Goal: Task Accomplishment & Management: Complete application form

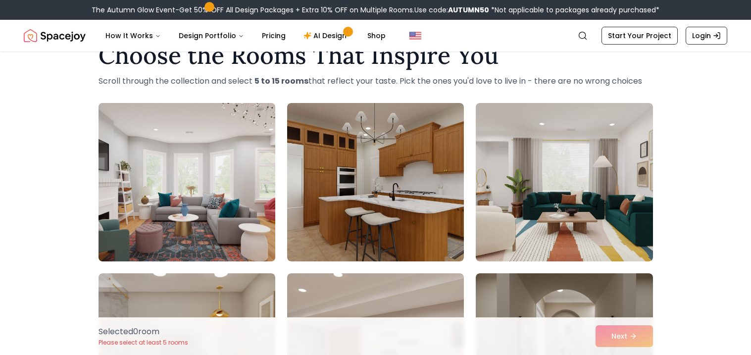
click at [208, 161] on img at bounding box center [187, 182] width 186 height 166
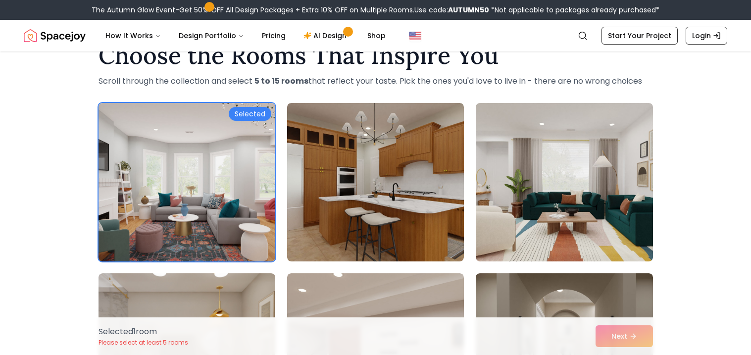
click at [268, 160] on img at bounding box center [187, 182] width 186 height 166
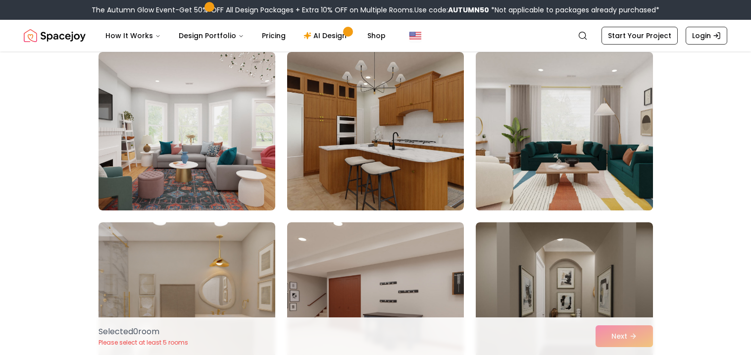
scroll to position [82, 0]
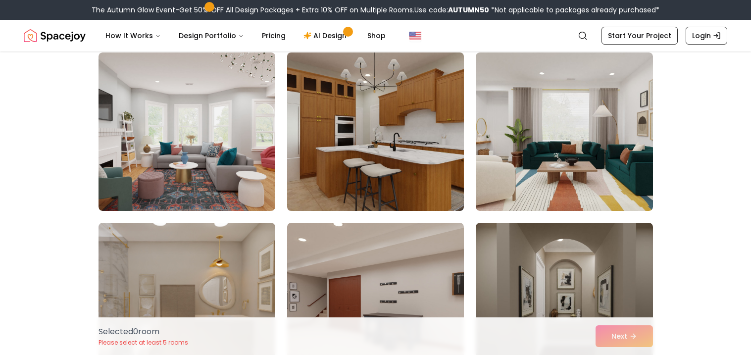
click at [425, 178] on img at bounding box center [375, 131] width 186 height 166
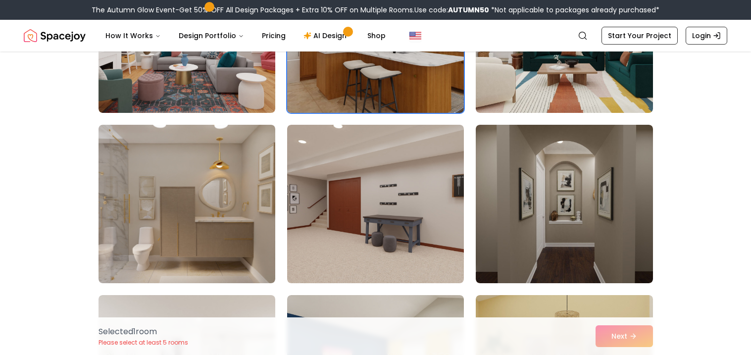
scroll to position [181, 0]
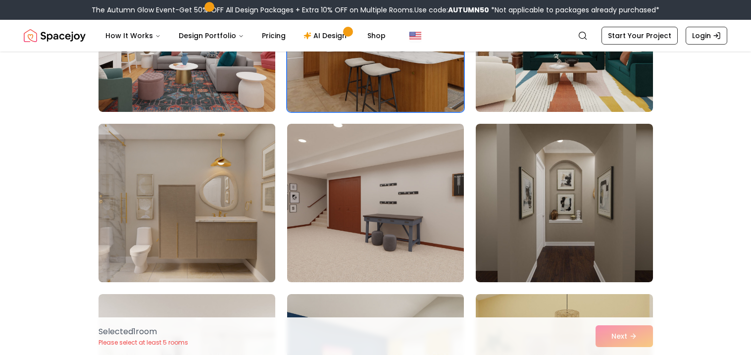
click at [228, 176] on img at bounding box center [187, 203] width 186 height 166
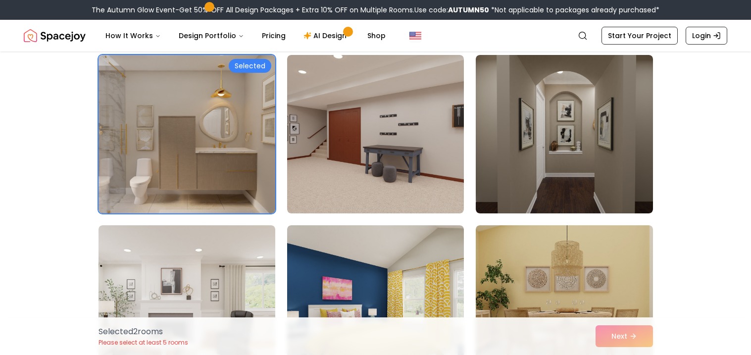
scroll to position [258, 0]
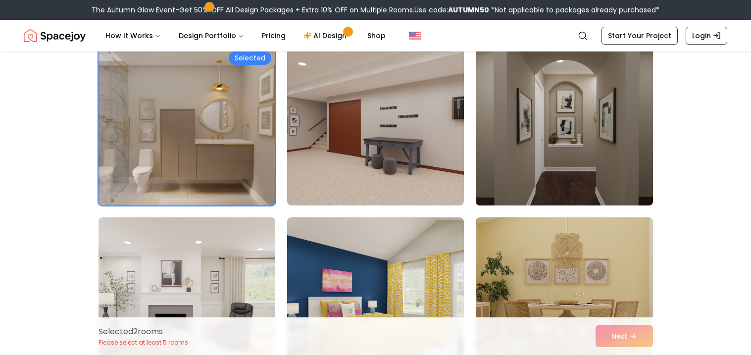
click at [571, 137] on img at bounding box center [564, 126] width 186 height 166
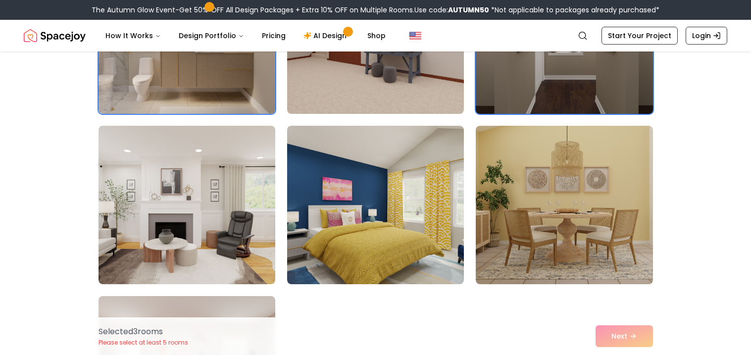
scroll to position [350, 0]
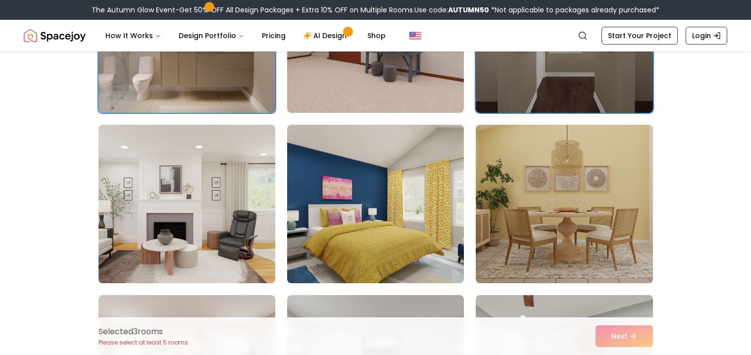
click at [227, 204] on img at bounding box center [187, 204] width 186 height 166
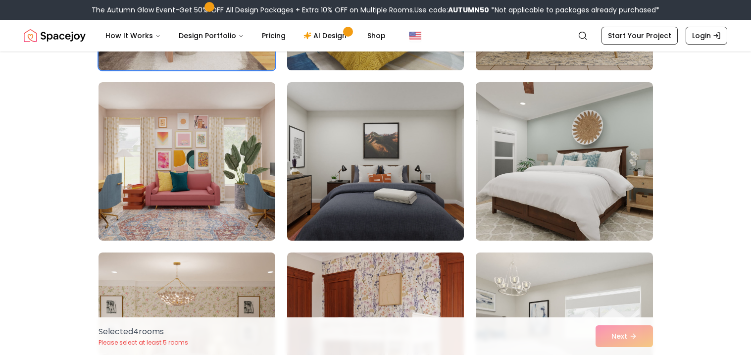
scroll to position [563, 0]
click at [227, 204] on img at bounding box center [186, 161] width 177 height 158
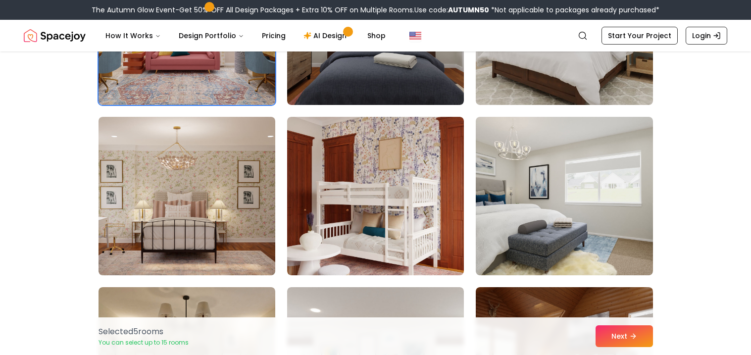
scroll to position [701, 0]
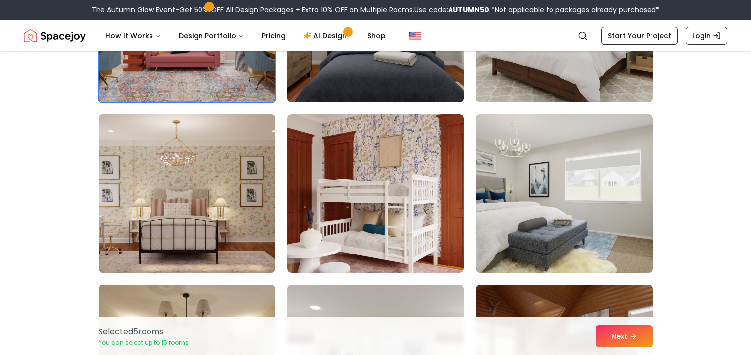
click at [234, 198] on img at bounding box center [187, 193] width 186 height 166
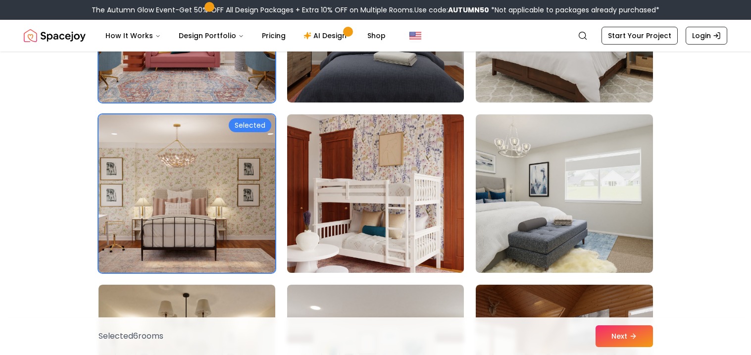
click at [339, 211] on img at bounding box center [375, 193] width 186 height 166
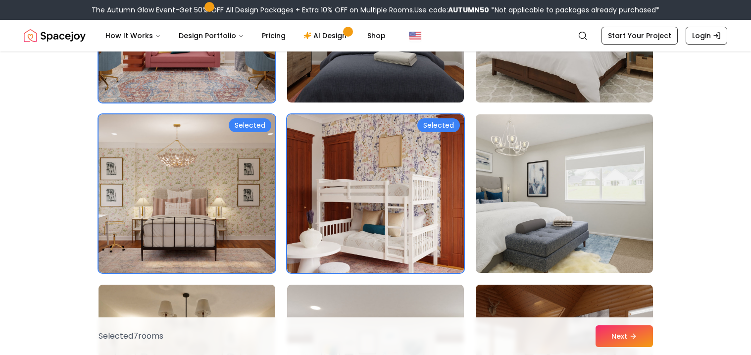
click at [526, 218] on img at bounding box center [564, 193] width 186 height 166
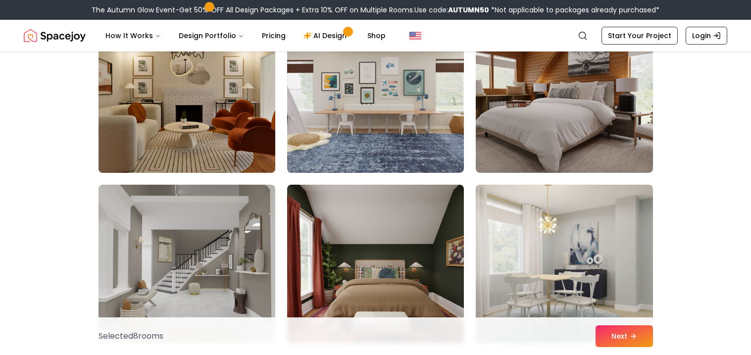
scroll to position [970, 0]
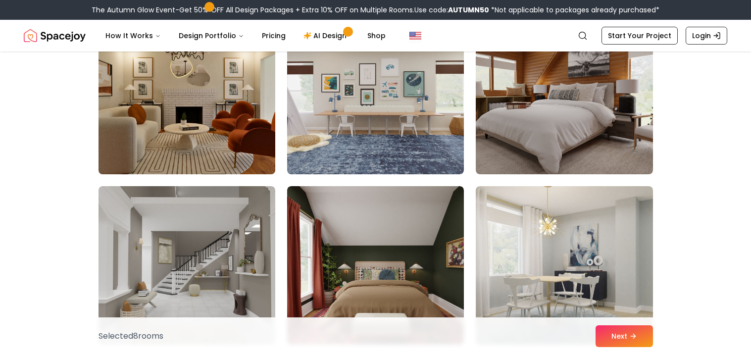
click at [175, 138] on img at bounding box center [187, 95] width 186 height 166
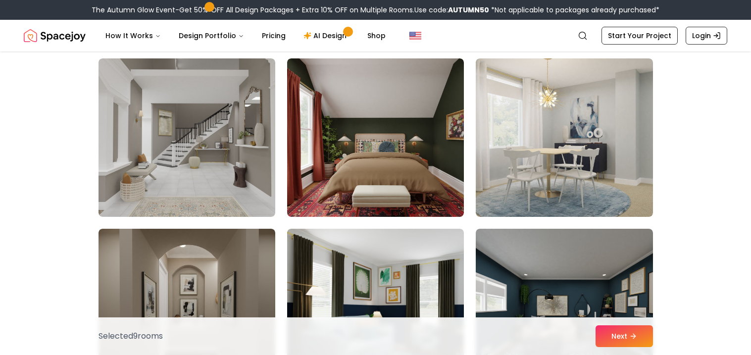
scroll to position [1103, 0]
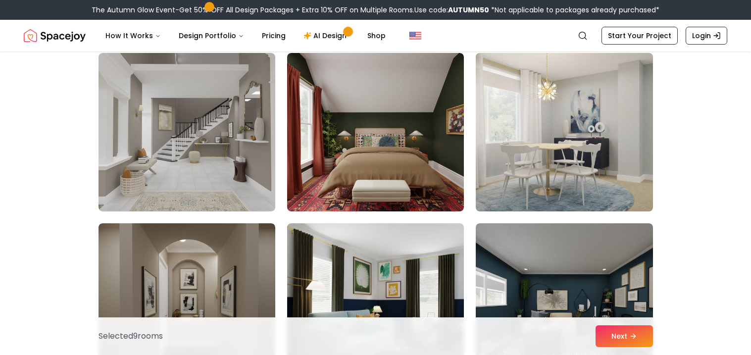
click at [544, 159] on img at bounding box center [564, 132] width 186 height 166
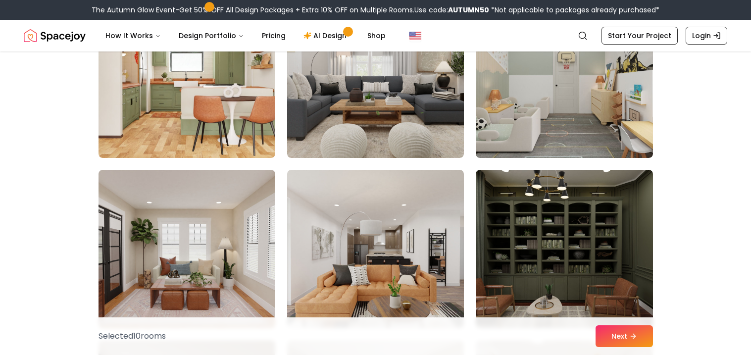
scroll to position [1665, 0]
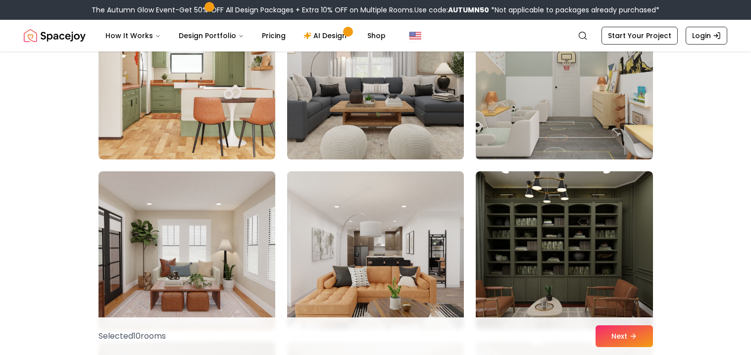
click at [537, 146] on img at bounding box center [564, 80] width 186 height 166
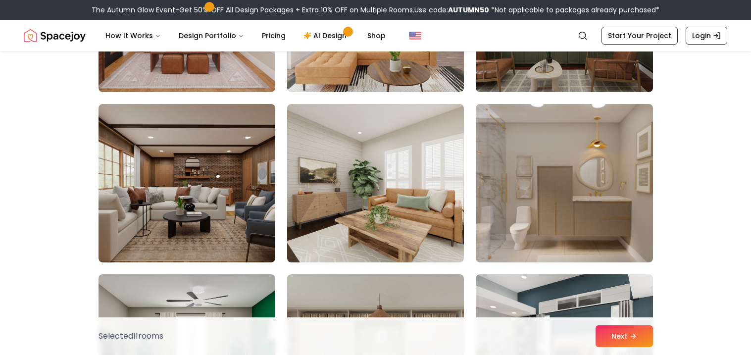
scroll to position [1902, 0]
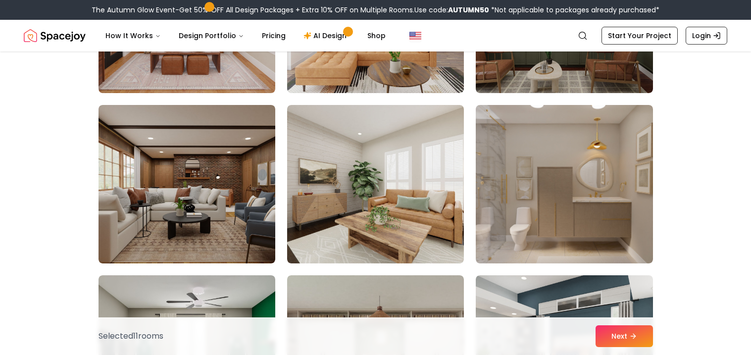
click at [537, 146] on img at bounding box center [563, 184] width 177 height 158
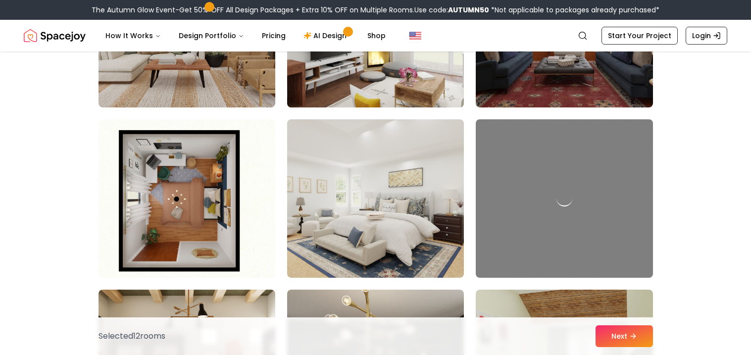
scroll to position [2574, 0]
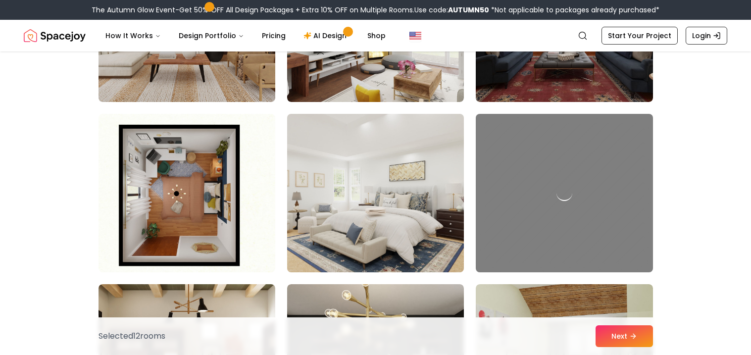
click at [324, 158] on img at bounding box center [375, 193] width 186 height 166
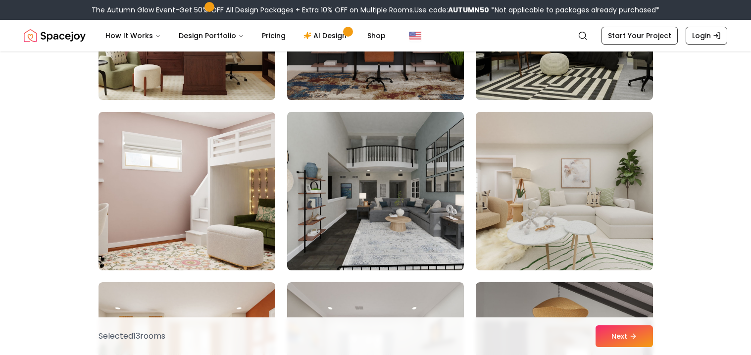
scroll to position [2916, 0]
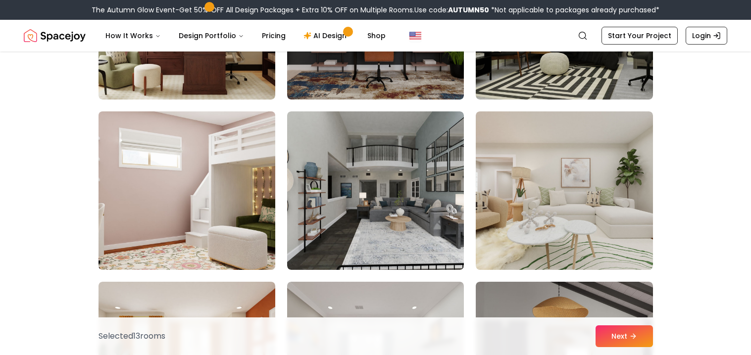
click at [217, 146] on img at bounding box center [187, 190] width 186 height 166
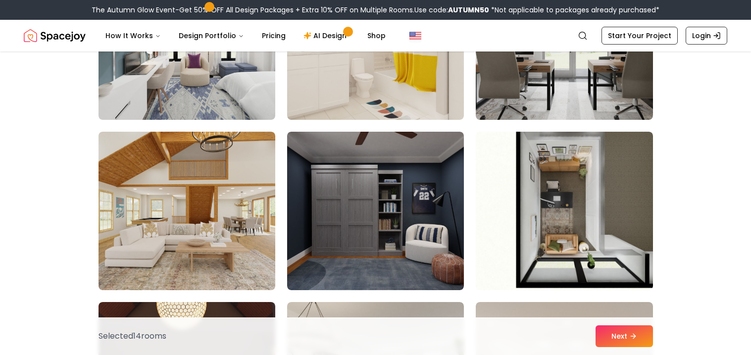
scroll to position [4946, 0]
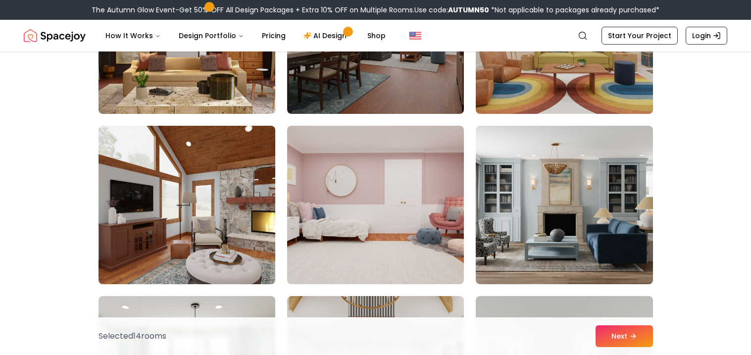
click at [394, 216] on img at bounding box center [375, 205] width 177 height 158
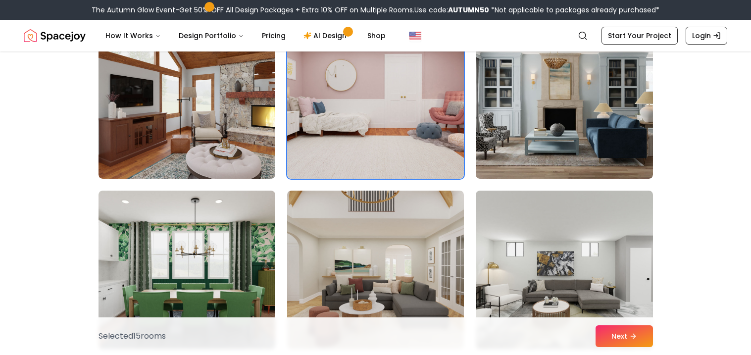
scroll to position [5389, 0]
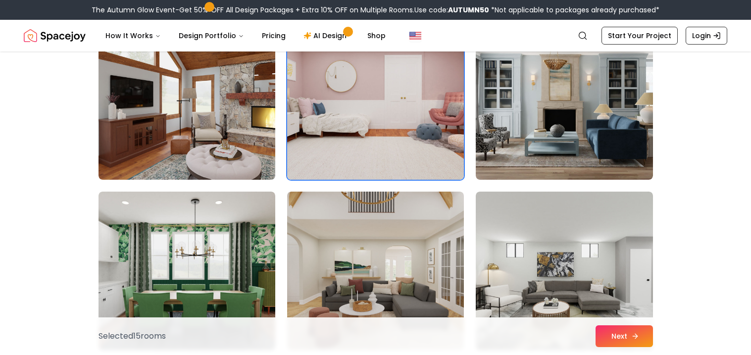
click at [623, 331] on button "Next" at bounding box center [623, 336] width 57 height 22
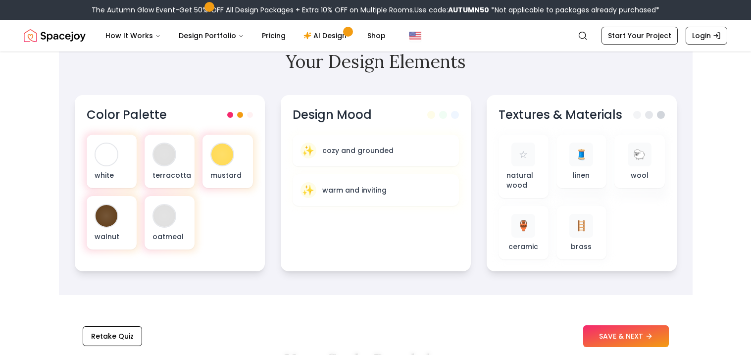
scroll to position [343, 0]
click at [615, 347] on div "Retake Quiz SAVE & NEXT" at bounding box center [375, 336] width 633 height 38
click at [629, 339] on button "SAVE & NEXT" at bounding box center [626, 336] width 86 height 22
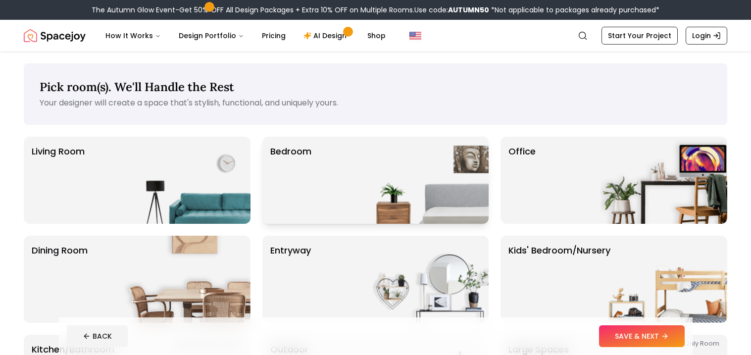
click at [397, 178] on img at bounding box center [425, 180] width 127 height 87
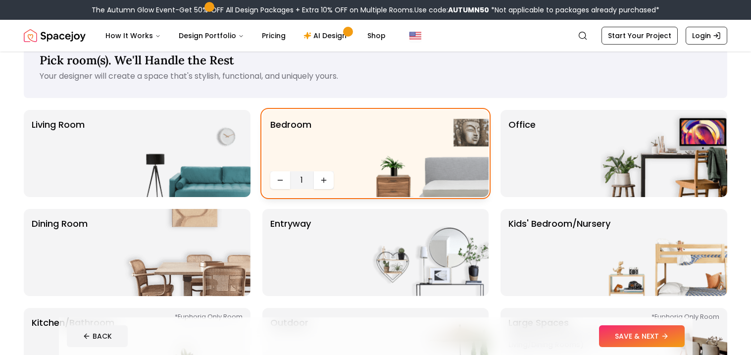
scroll to position [28, 0]
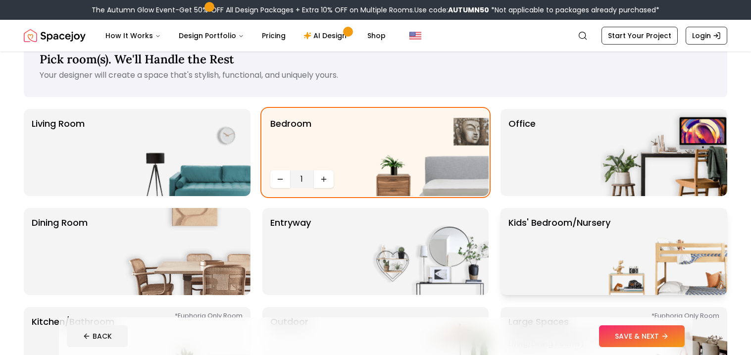
click at [559, 253] on p "Kids' Bedroom/Nursery" at bounding box center [559, 251] width 102 height 71
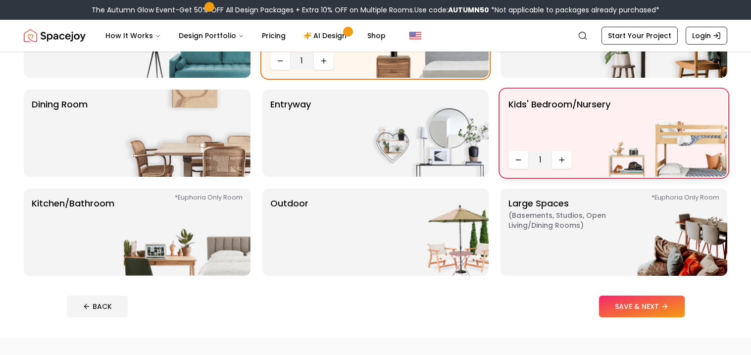
scroll to position [146, 0]
click at [559, 253] on p "Large Spaces ( Basements, Studios, Open living/dining rooms ) *Euphoria Only Ro…" at bounding box center [570, 231] width 124 height 71
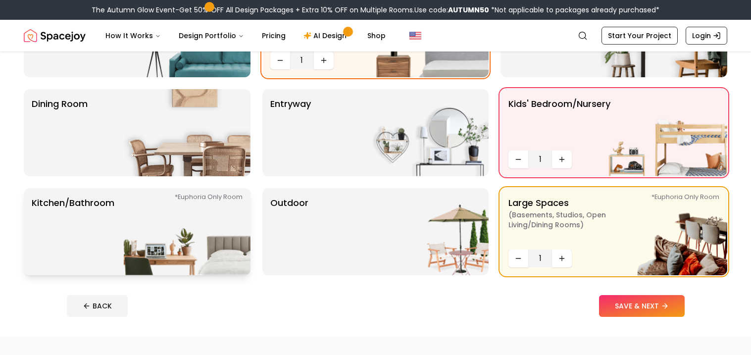
click at [165, 219] on img at bounding box center [187, 231] width 127 height 87
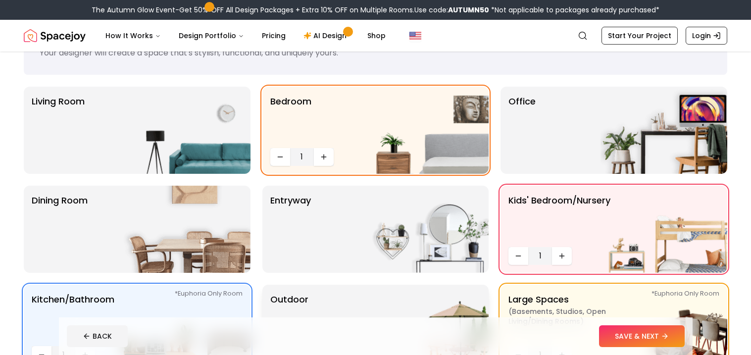
scroll to position [8, 0]
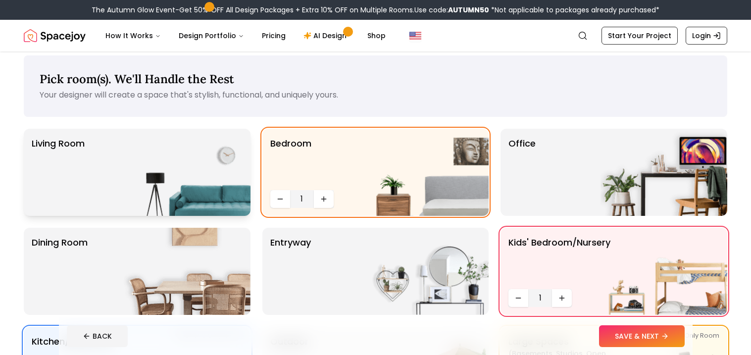
click at [187, 196] on img at bounding box center [187, 172] width 127 height 87
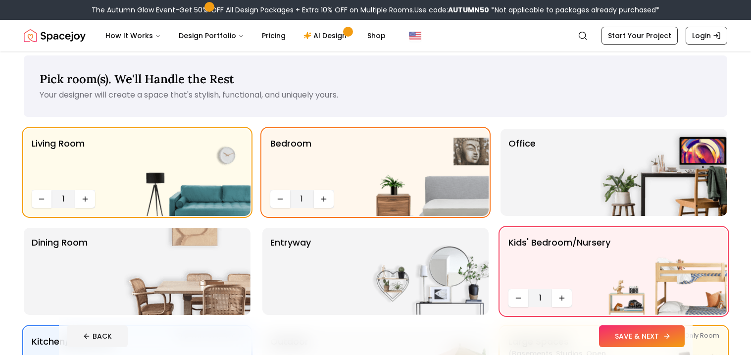
click at [620, 335] on button "SAVE & NEXT" at bounding box center [642, 336] width 86 height 22
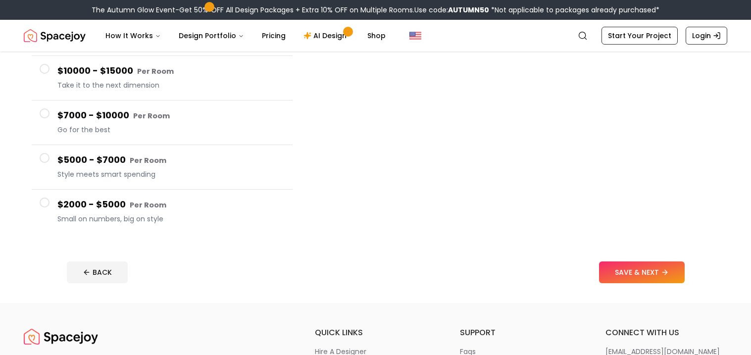
scroll to position [145, 0]
click at [610, 276] on button "SAVE & NEXT" at bounding box center [642, 272] width 86 height 22
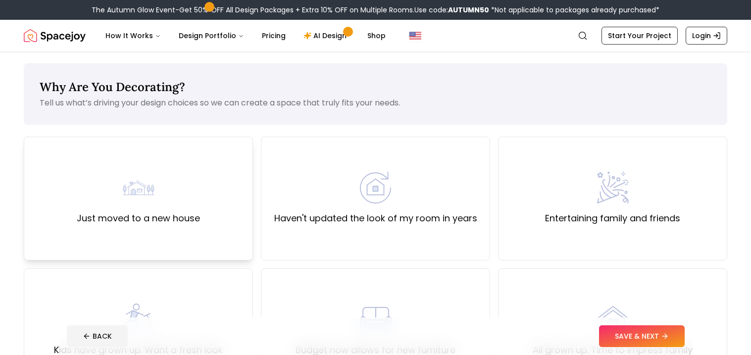
click at [228, 194] on div "Just moved to a new house" at bounding box center [138, 199] width 229 height 124
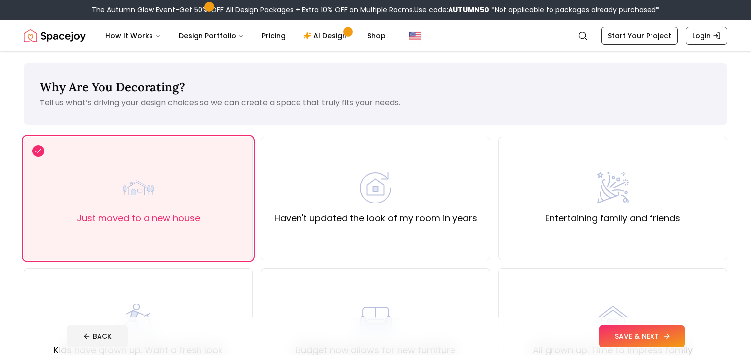
click at [625, 343] on button "SAVE & NEXT" at bounding box center [642, 336] width 86 height 22
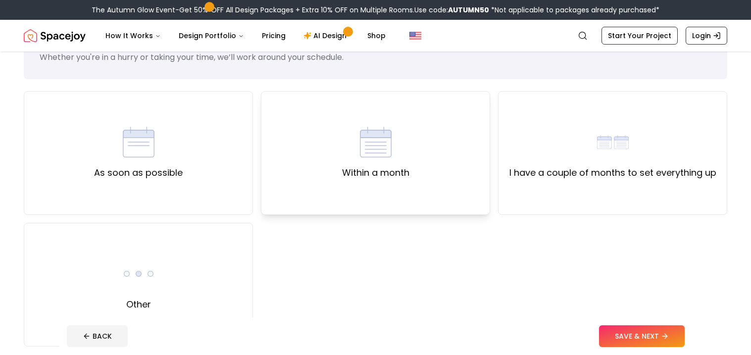
scroll to position [46, 0]
click at [188, 262] on div "Other" at bounding box center [138, 284] width 229 height 124
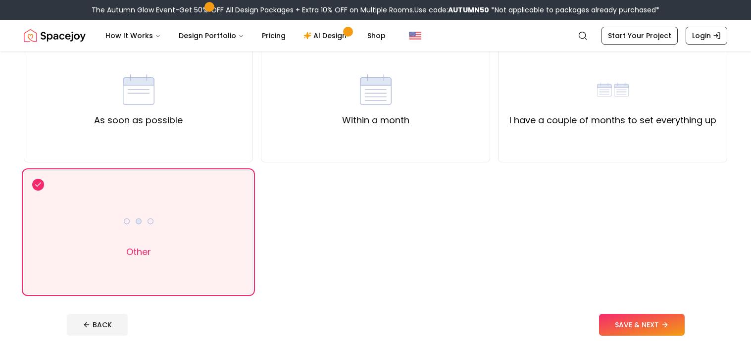
scroll to position [106, 0]
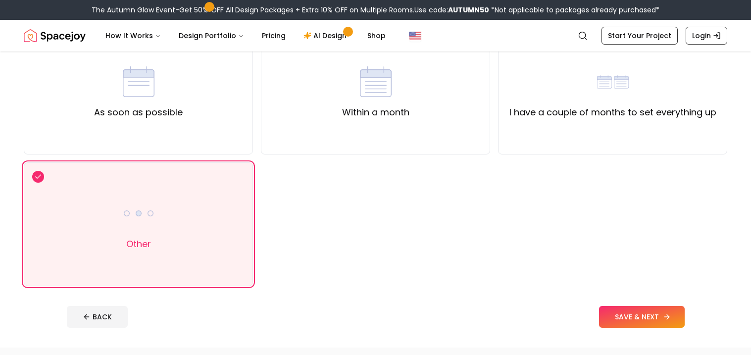
click at [613, 312] on button "SAVE & NEXT" at bounding box center [642, 317] width 86 height 22
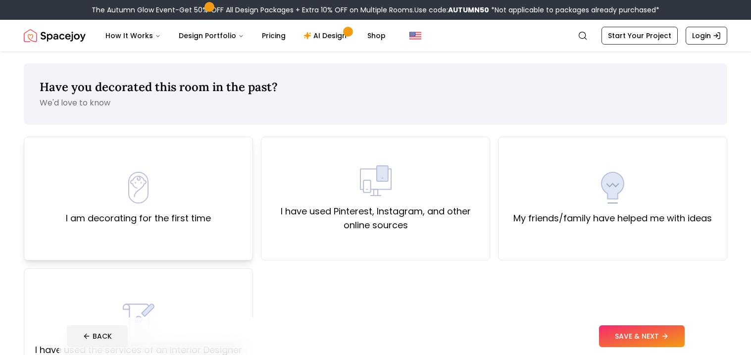
click at [186, 212] on label "I am decorating for the first time" at bounding box center [138, 218] width 145 height 14
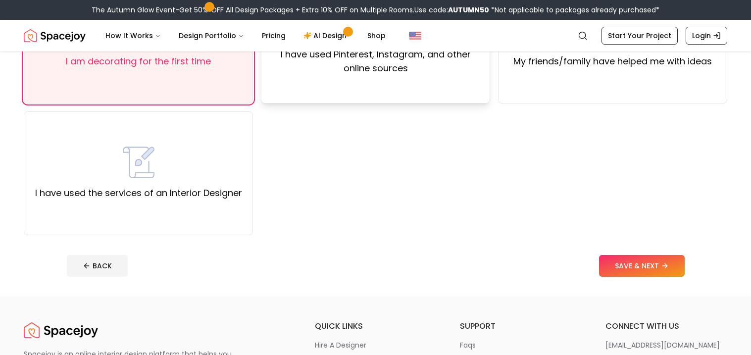
scroll to position [158, 0]
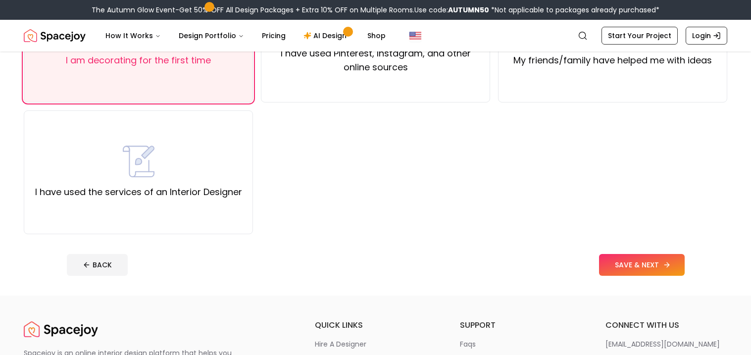
click at [626, 260] on button "SAVE & NEXT" at bounding box center [642, 265] width 86 height 22
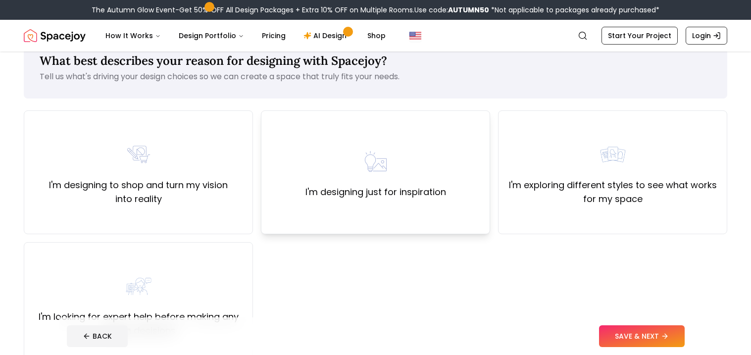
click at [453, 182] on div "I'm designing just for inspiration" at bounding box center [375, 172] width 229 height 124
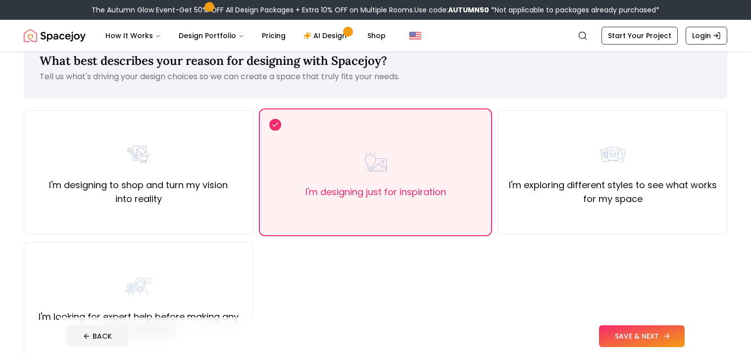
click at [615, 332] on button "SAVE & NEXT" at bounding box center [642, 336] width 86 height 22
